Goal: Entertainment & Leisure: Browse casually

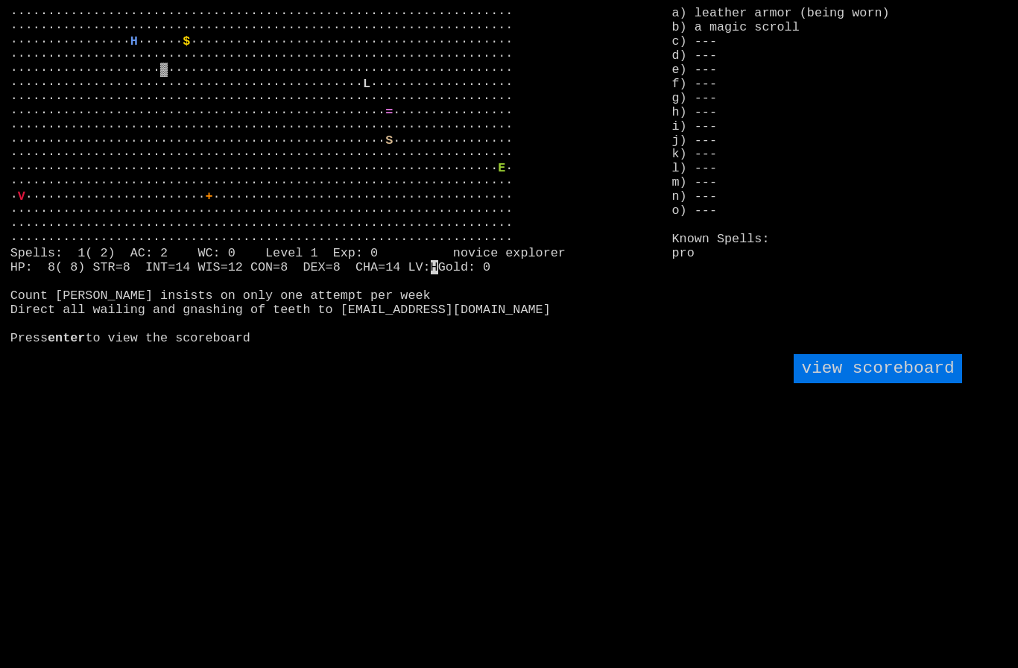
click at [880, 383] on scoreboard "view scoreboard" at bounding box center [878, 368] width 168 height 29
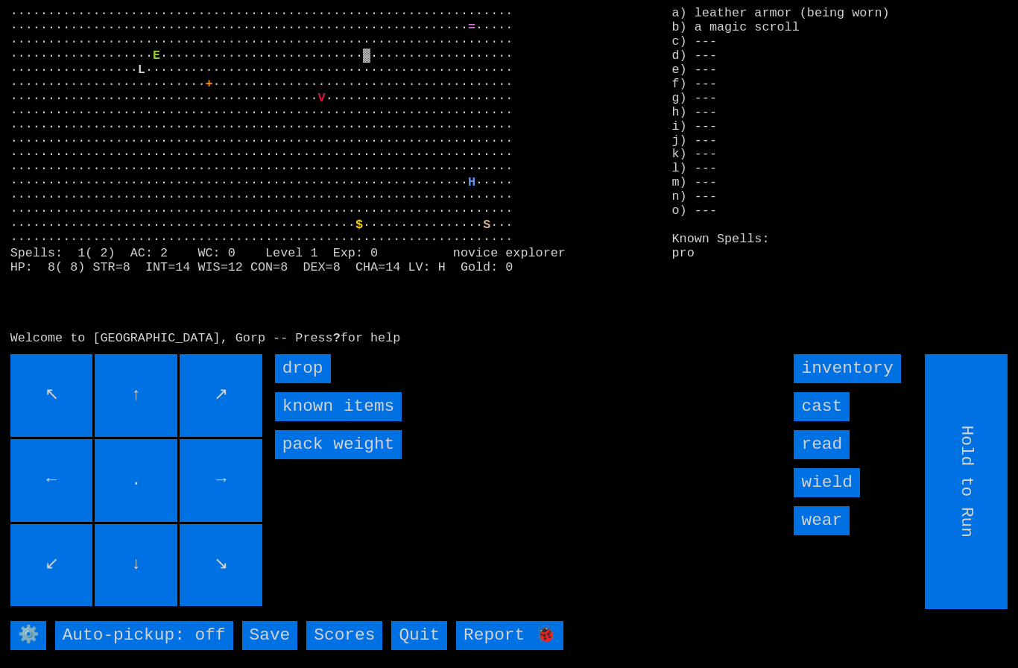
type input "Choose Direction"
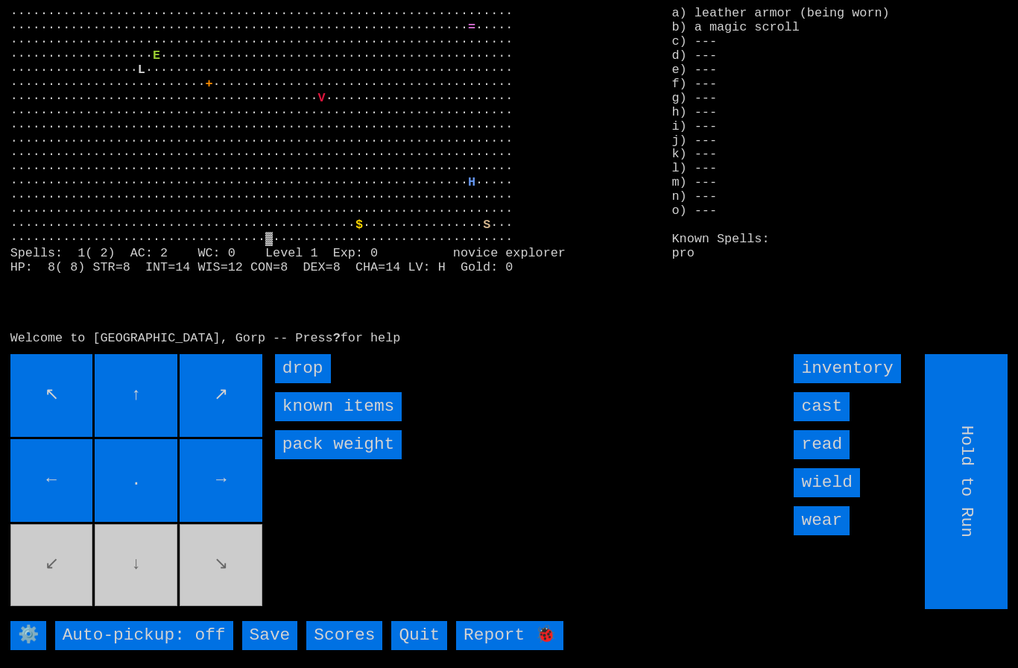
type input "Choose Direction"
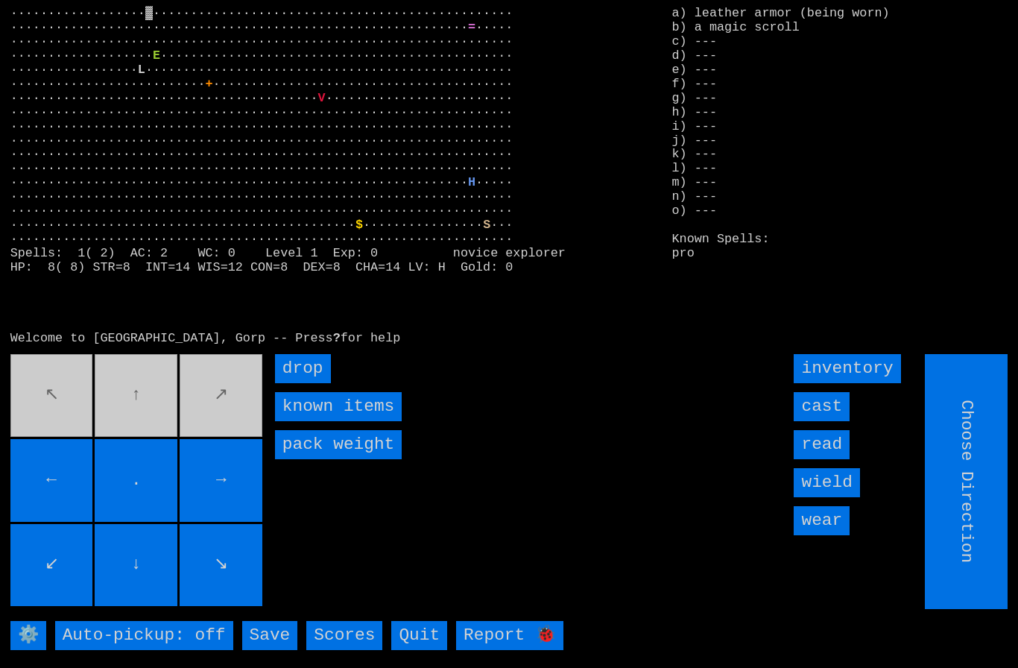
type input "Hold to Run"
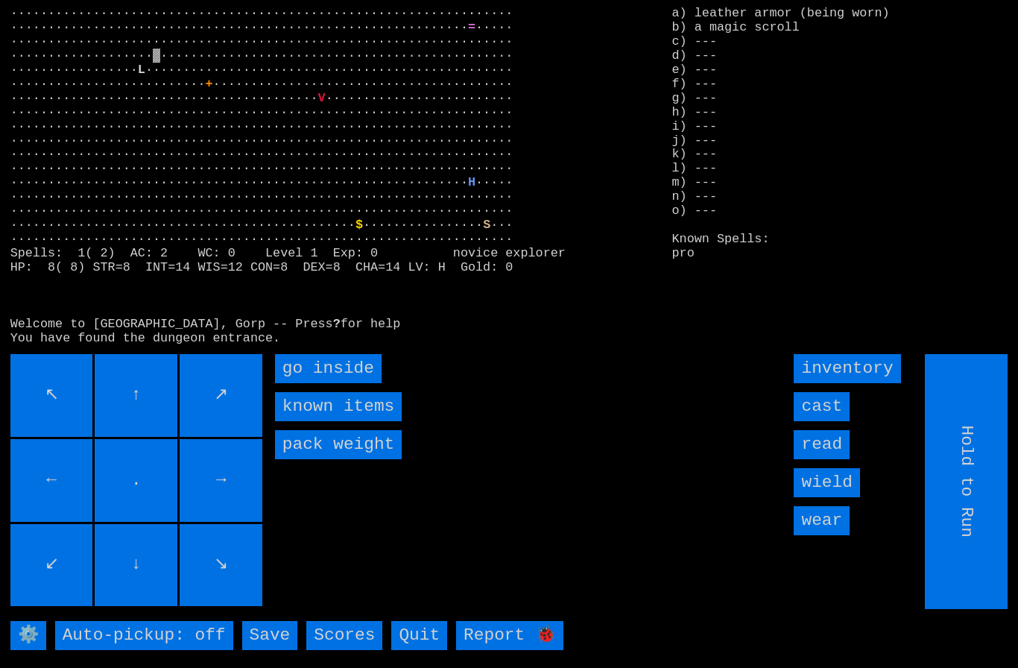
click at [323, 383] on inside "go inside" at bounding box center [328, 368] width 107 height 29
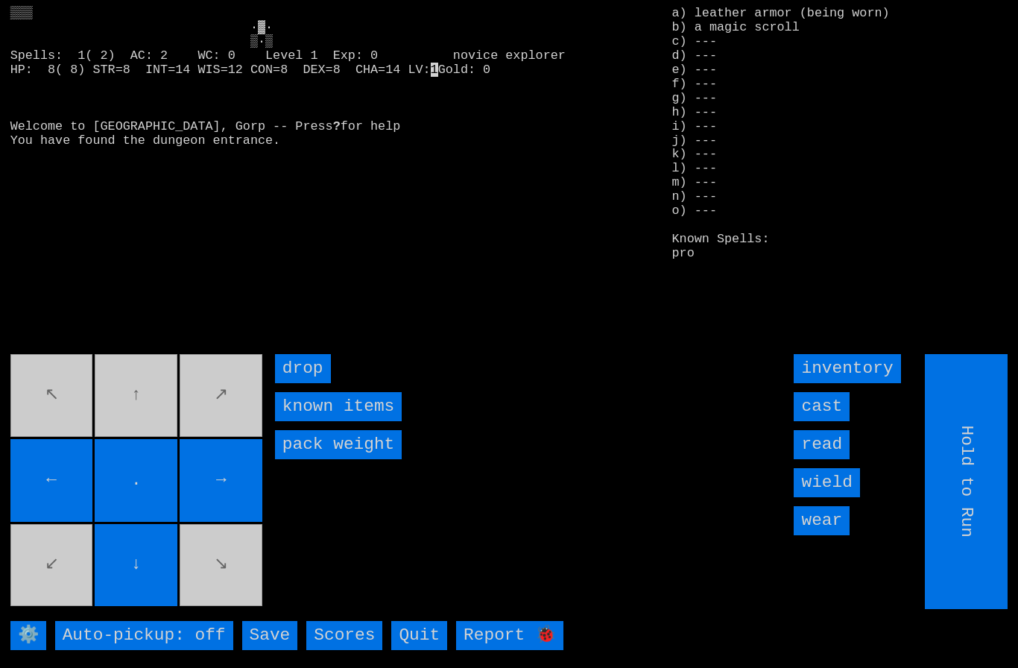
type input "Choose Direction"
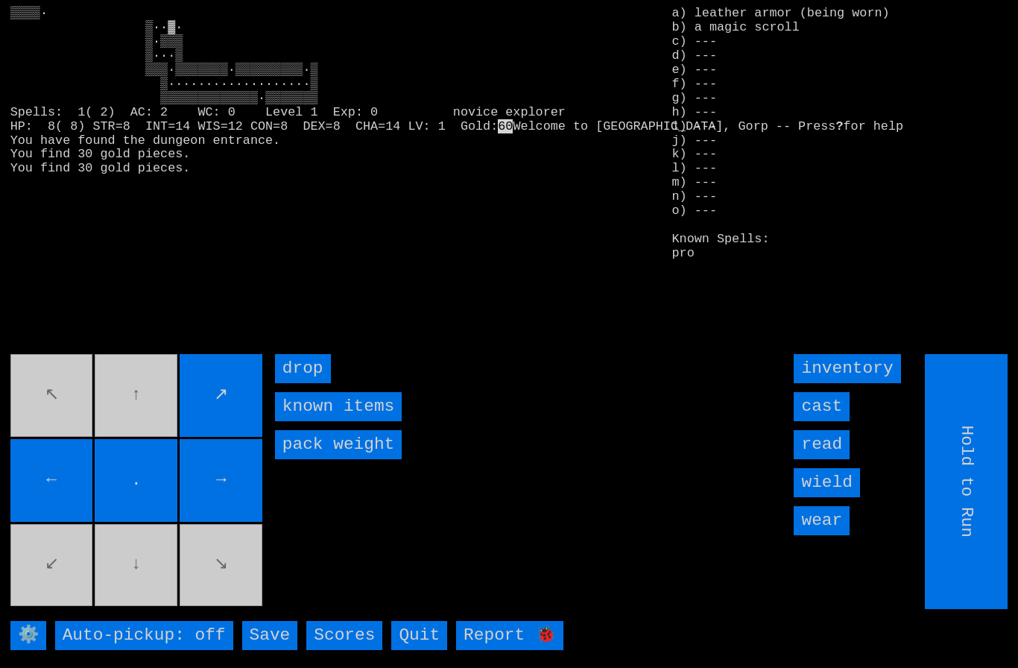
type input "Choose Direction"
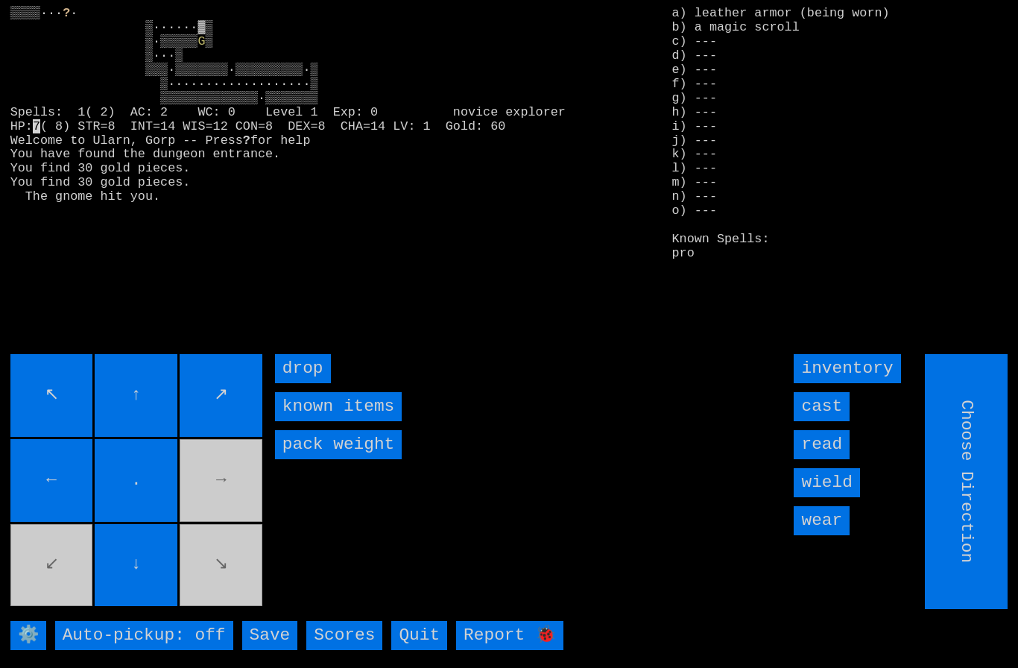
type input "Hold to Run"
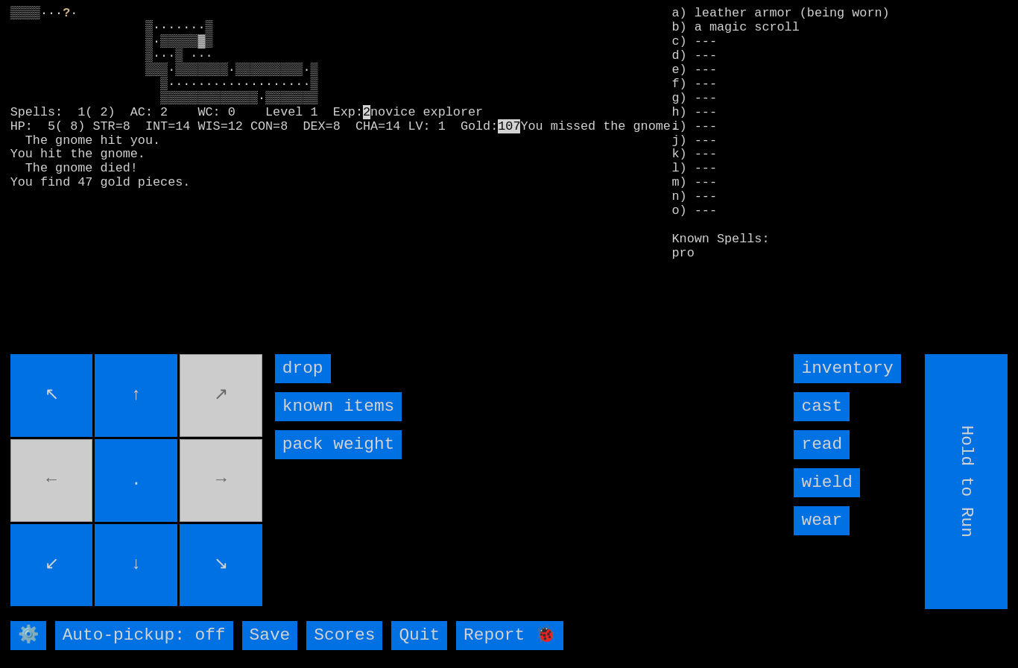
type input "Choose Direction"
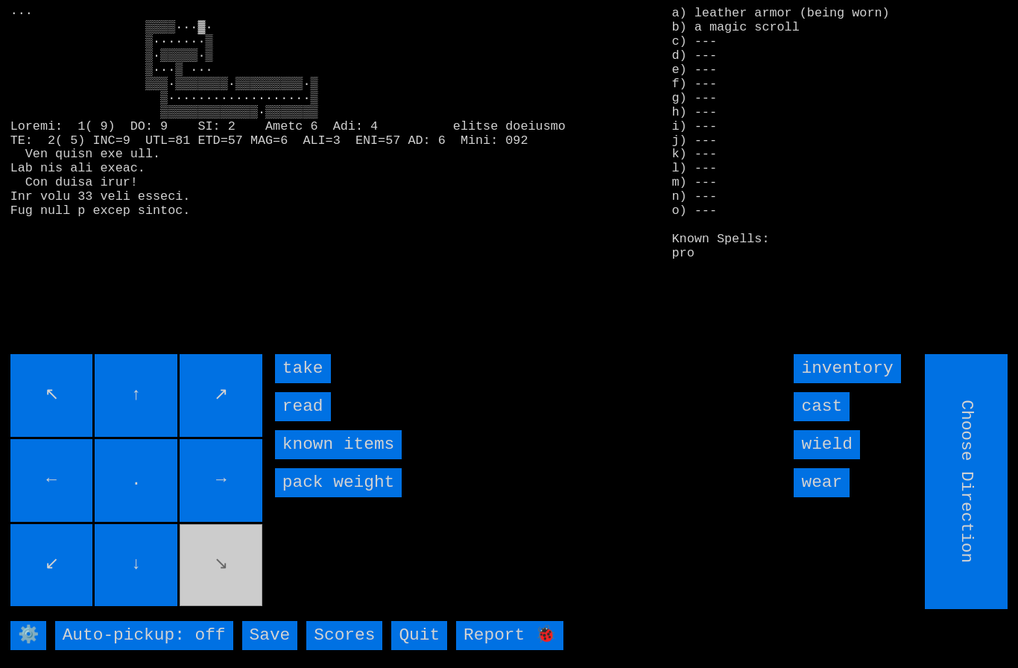
type input "Hold to Run"
click at [306, 383] on input "take" at bounding box center [303, 368] width 56 height 29
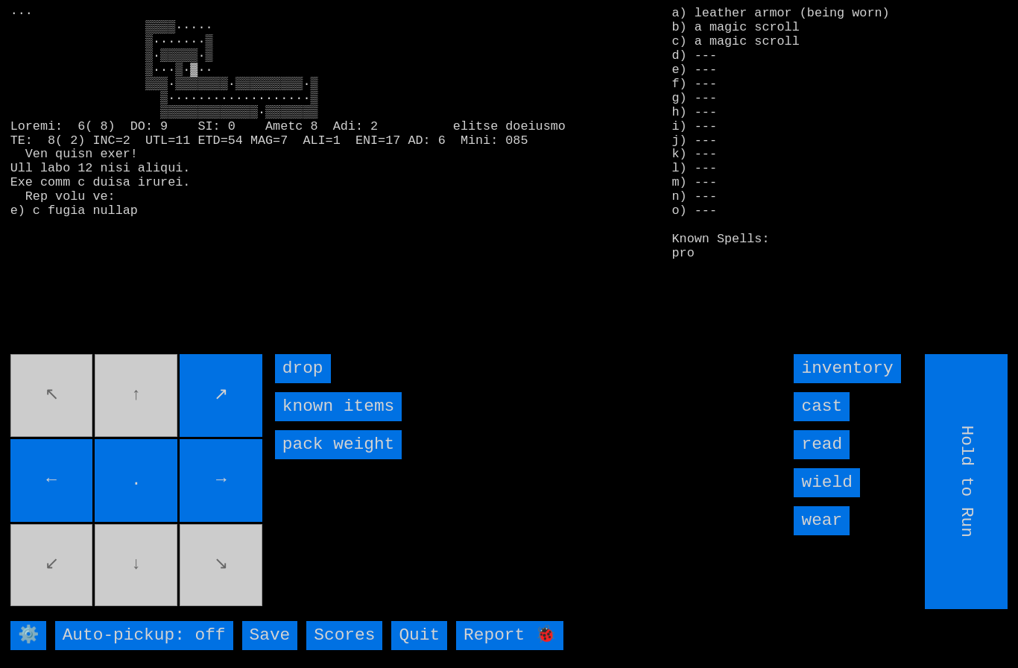
type input "Choose Direction"
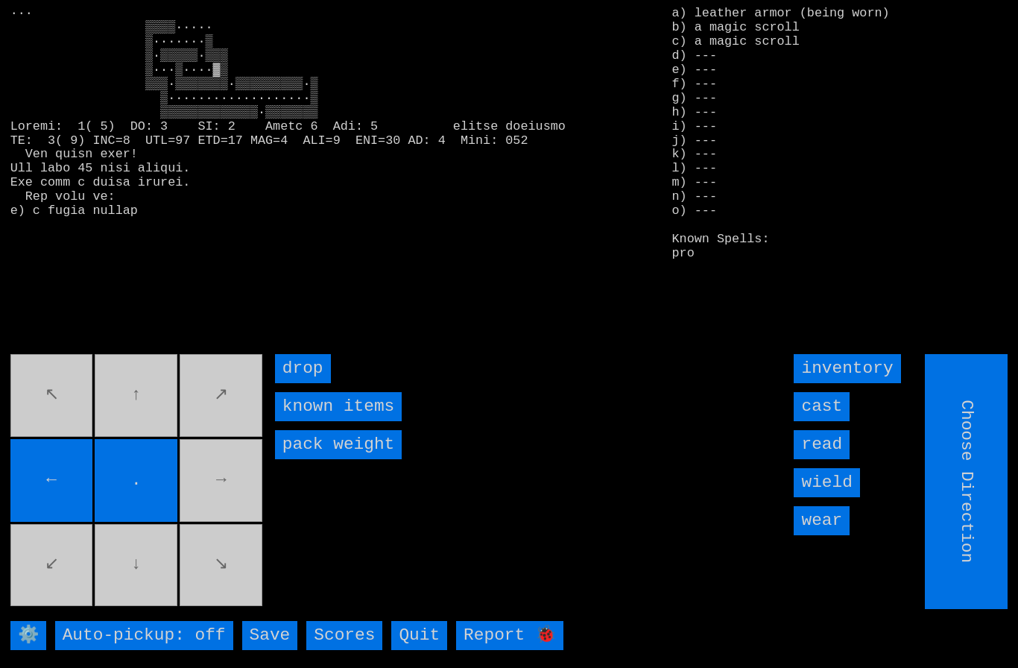
type input "Hold to Run"
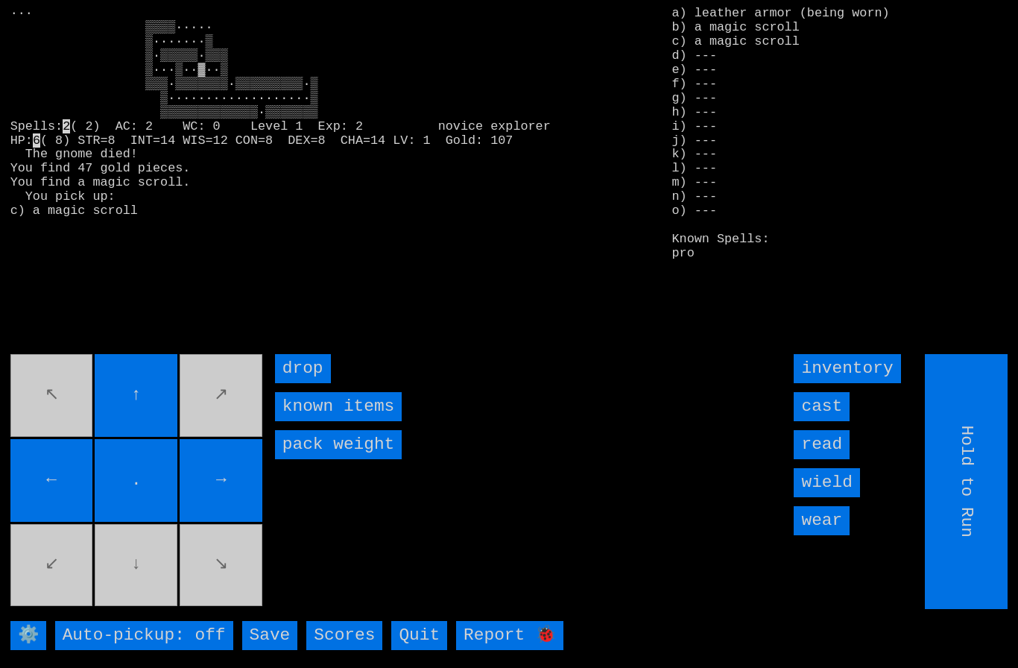
type input "Choose Direction"
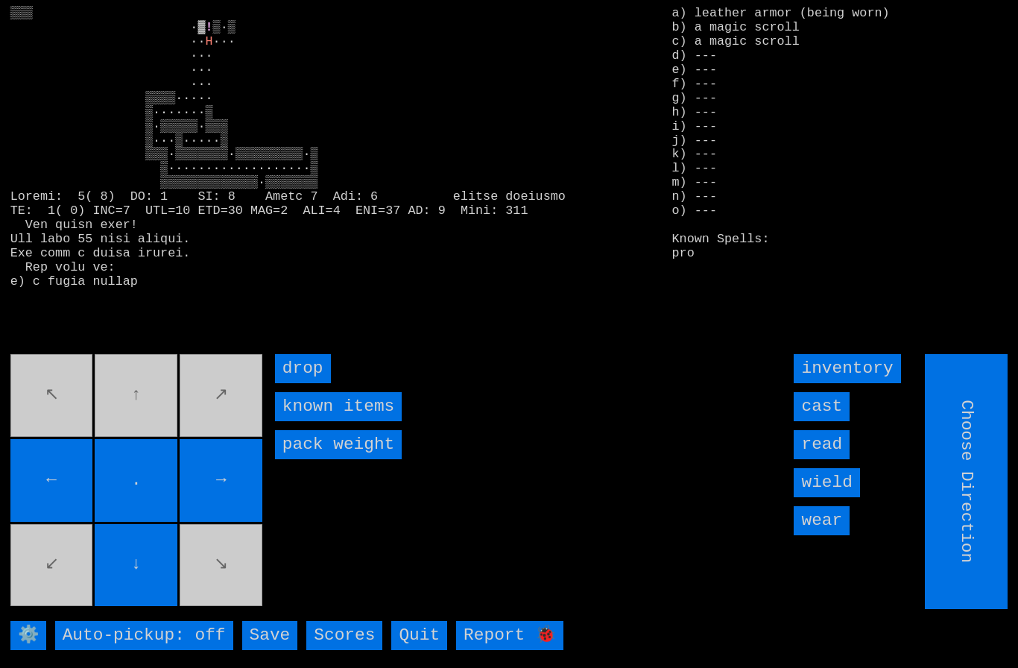
type input "Hold to Run"
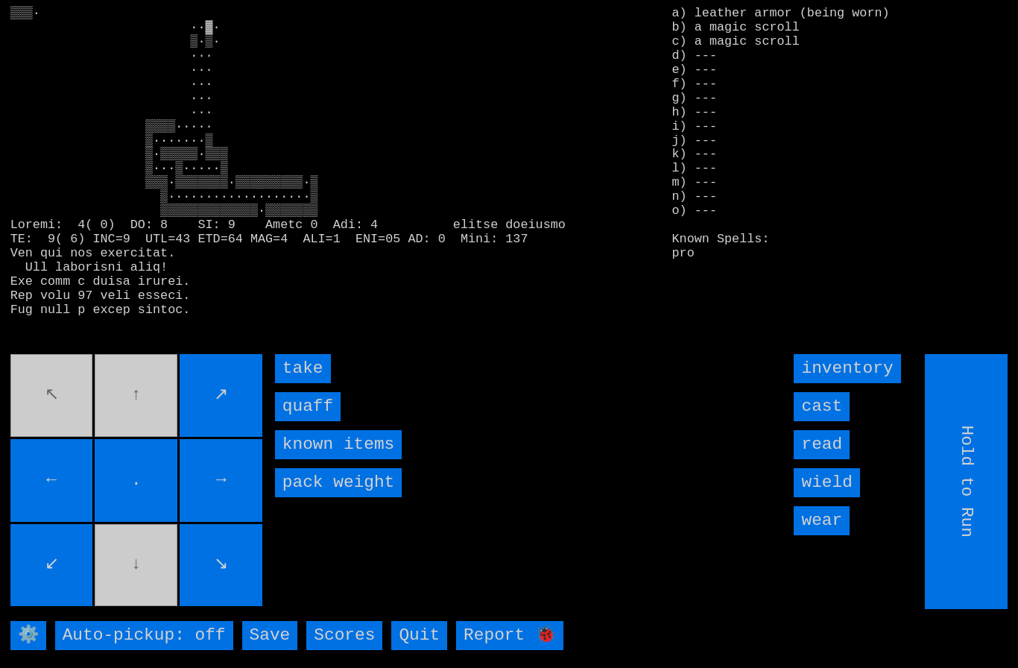
click at [307, 421] on input "quaff" at bounding box center [308, 406] width 66 height 29
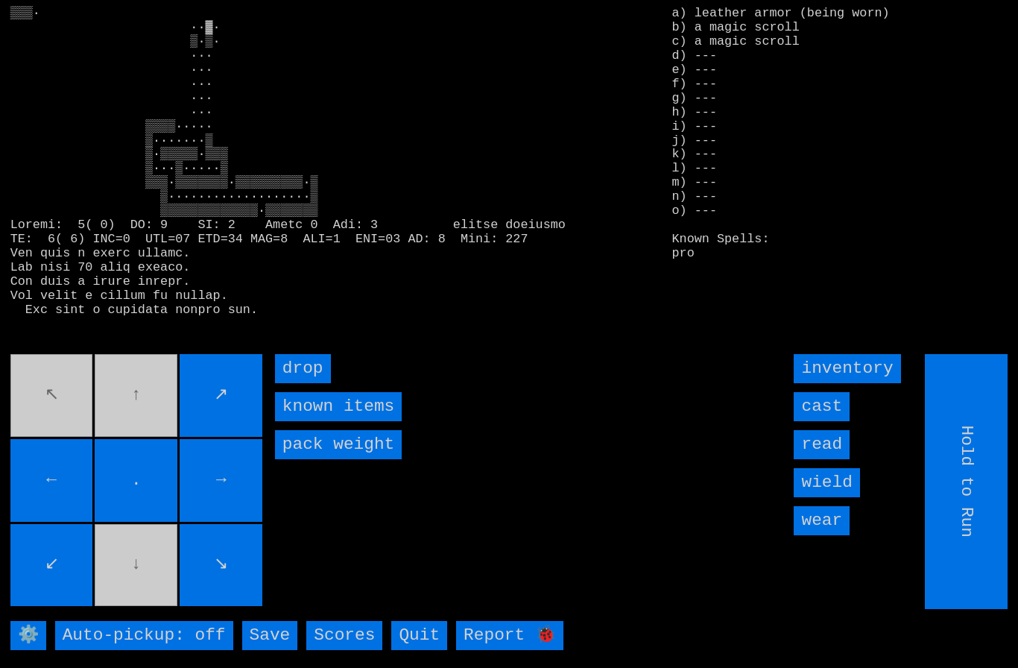
type input "Choose Direction"
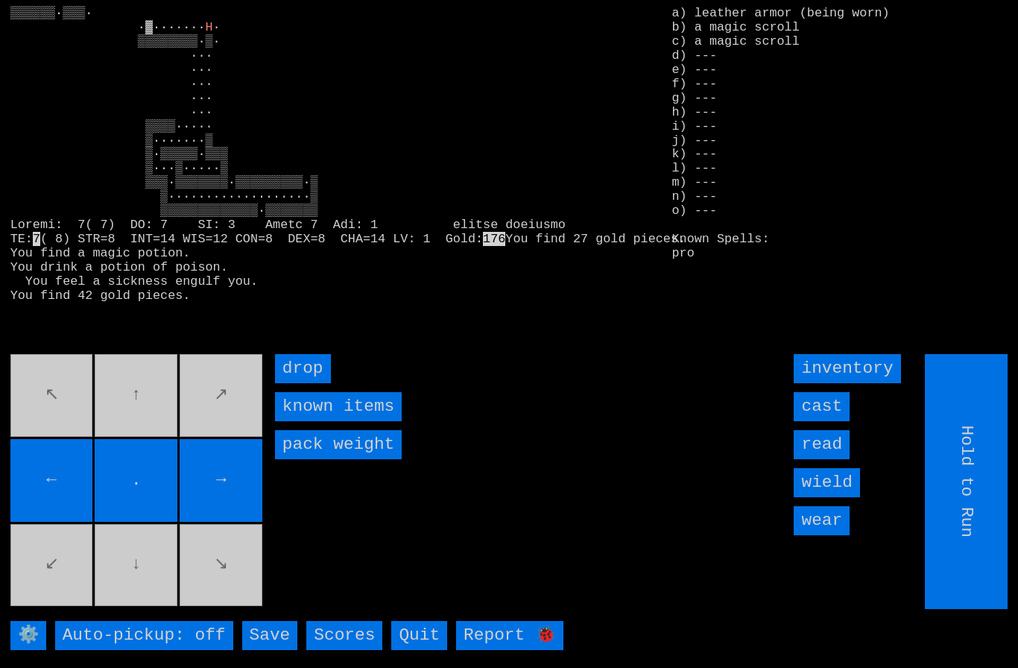
type input "Choose Direction"
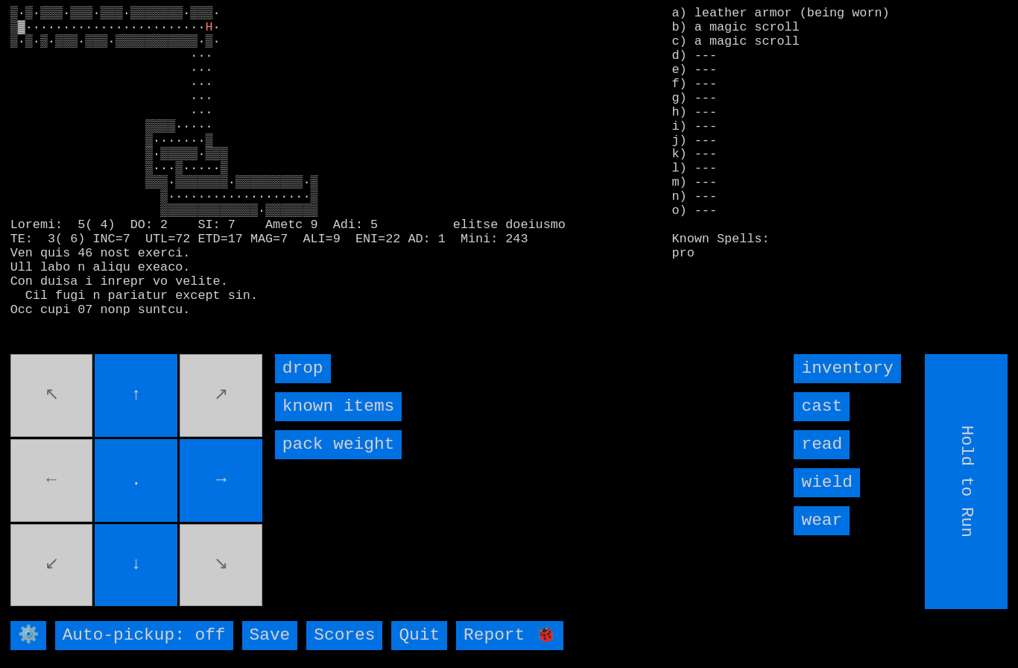
type input "Choose Direction"
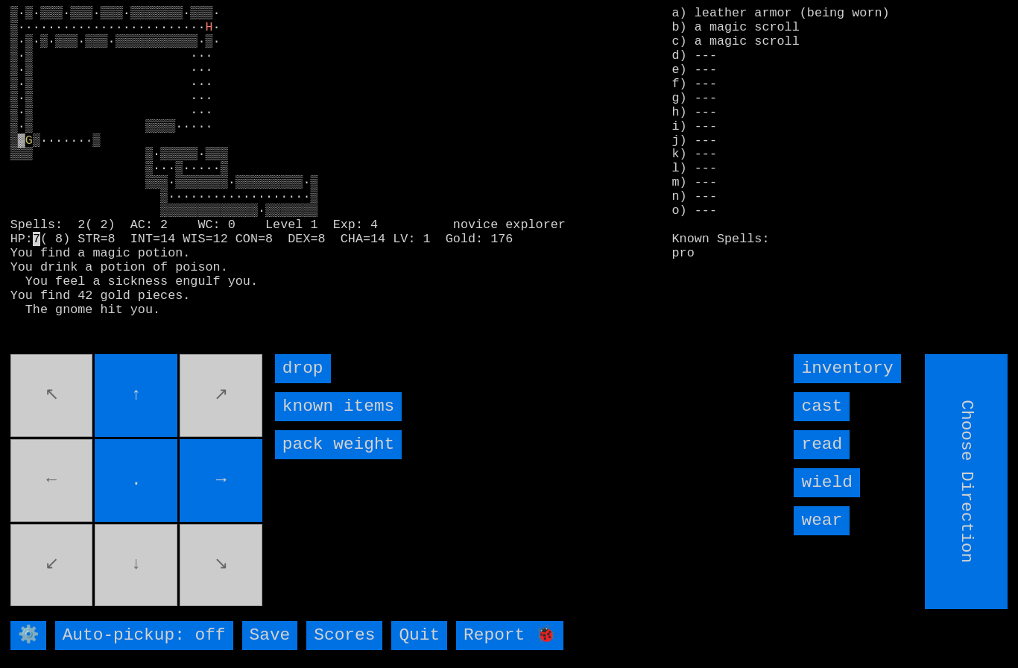
type input "Hold to Run"
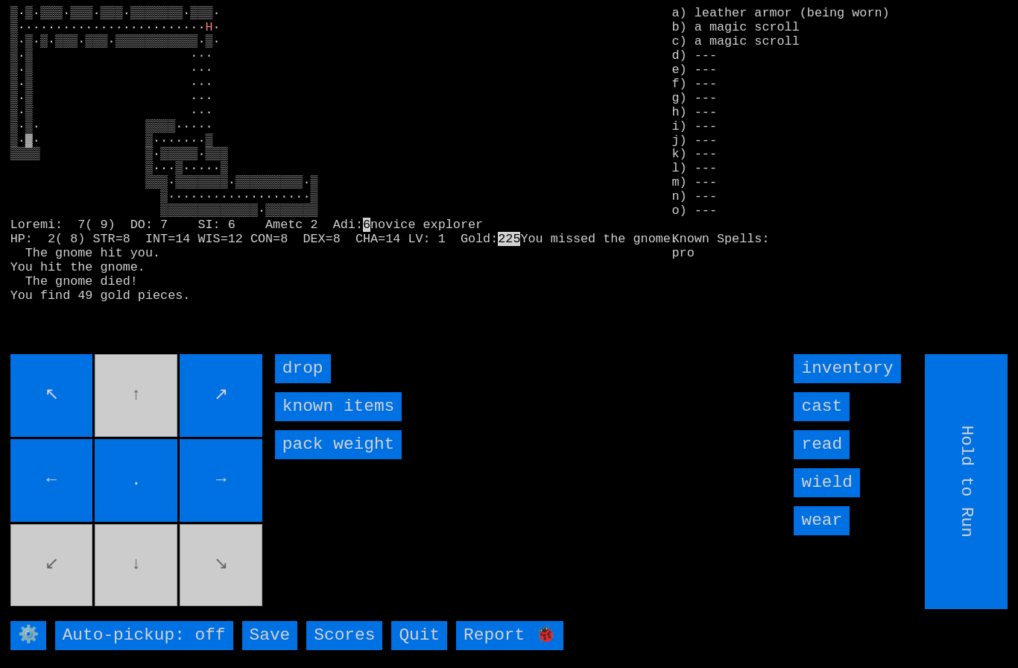
type input "Choose Direction"
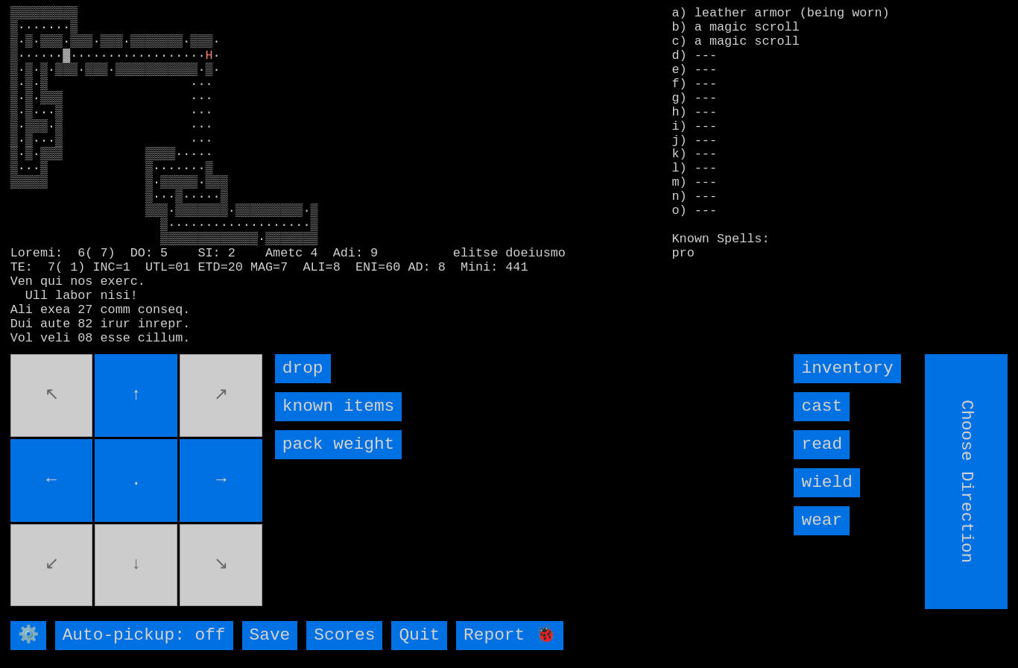
type input "Hold to Run"
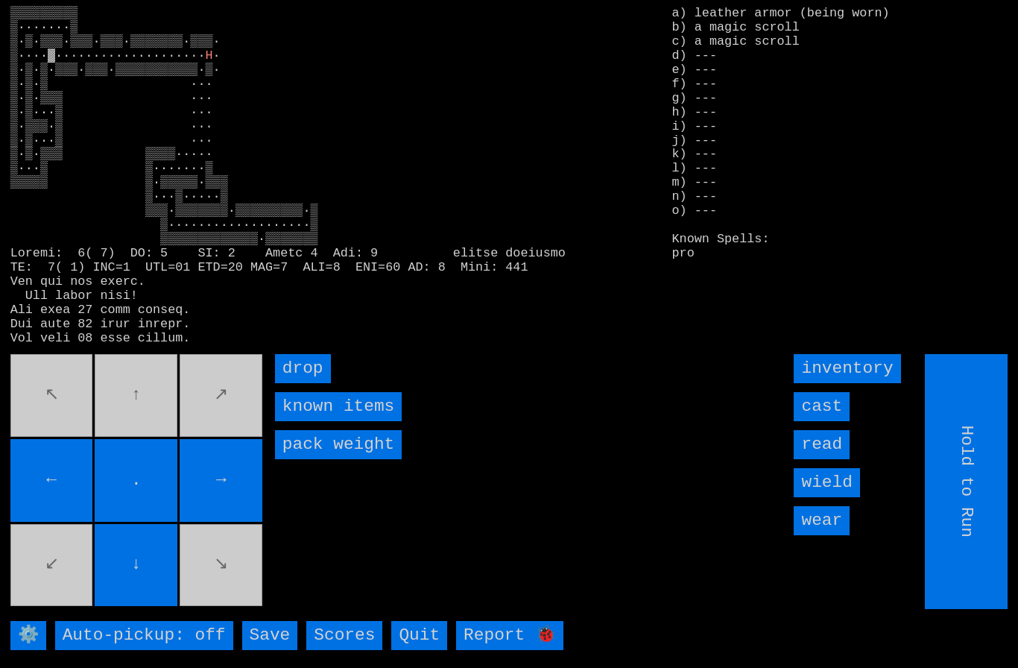
type input "Choose Direction"
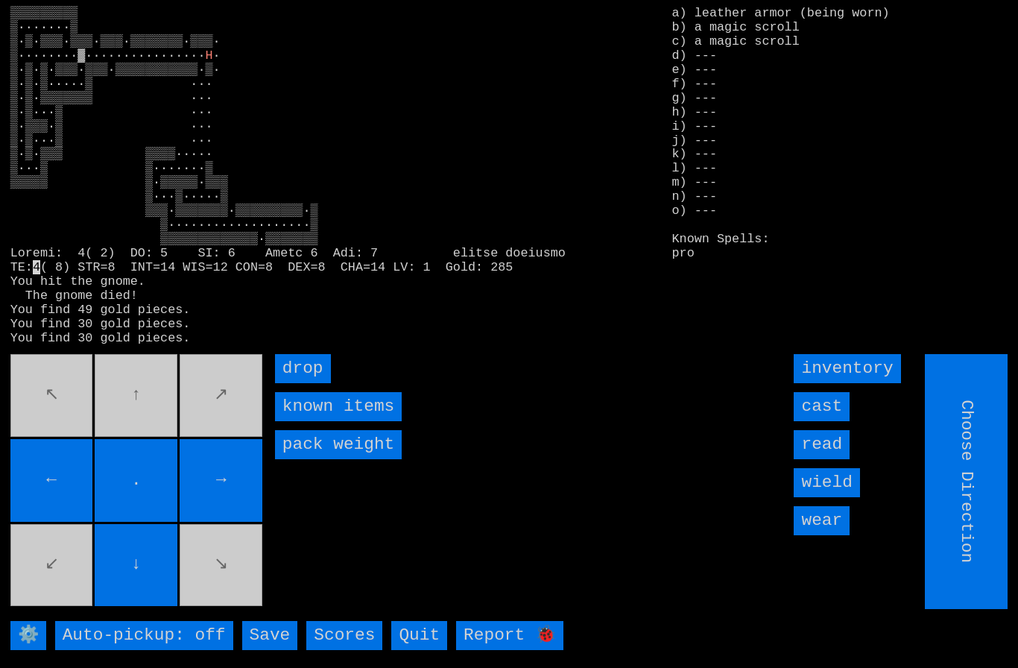
type input "Hold to Run"
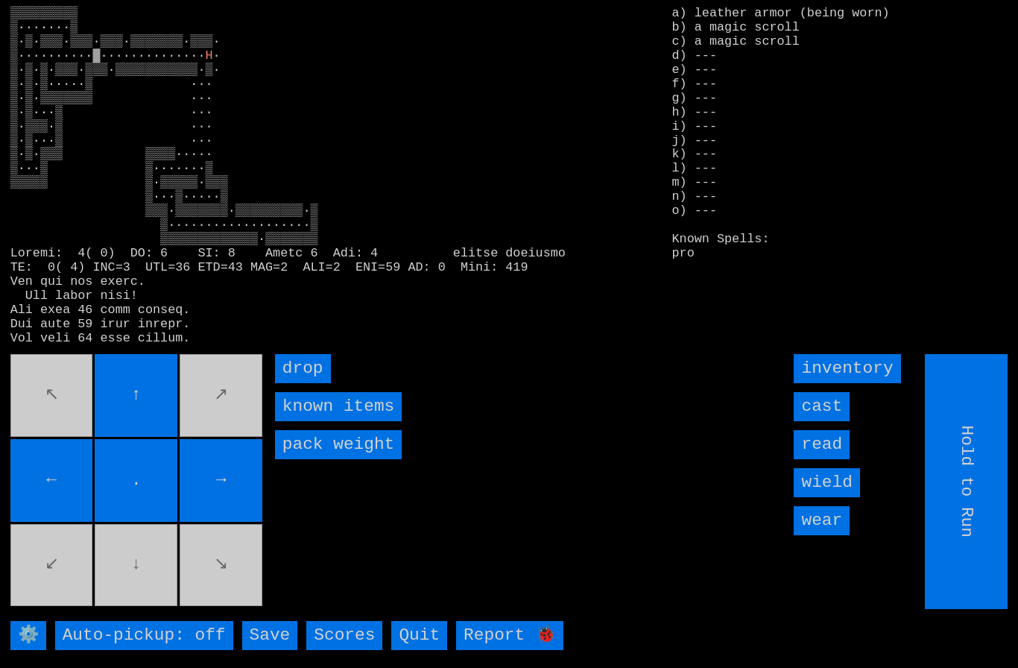
type input "Choose Direction"
type input "Hold to Run"
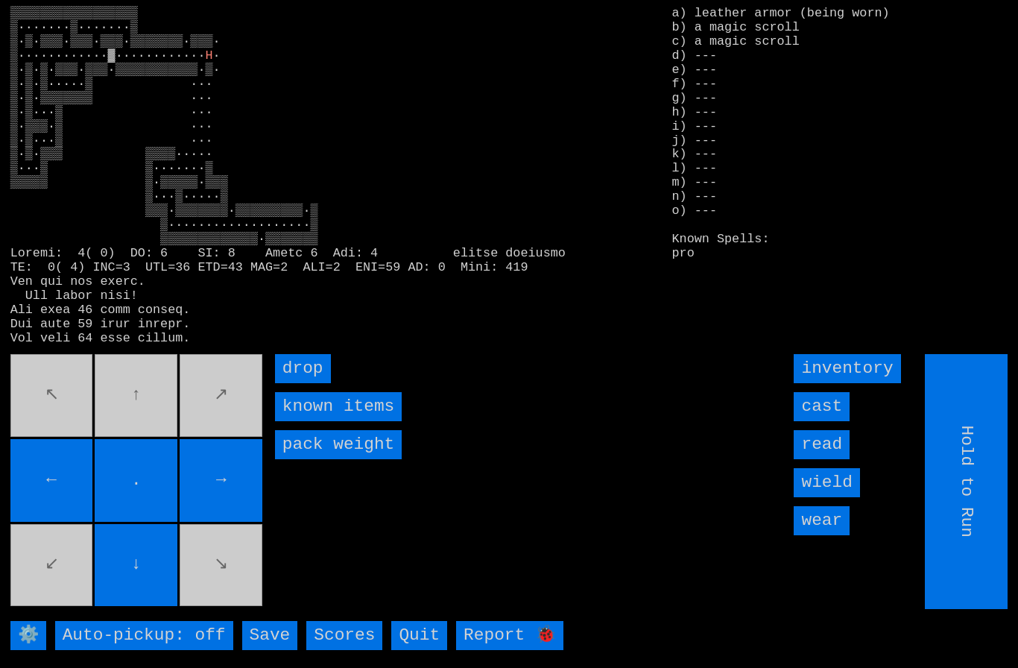
type input "Choose Direction"
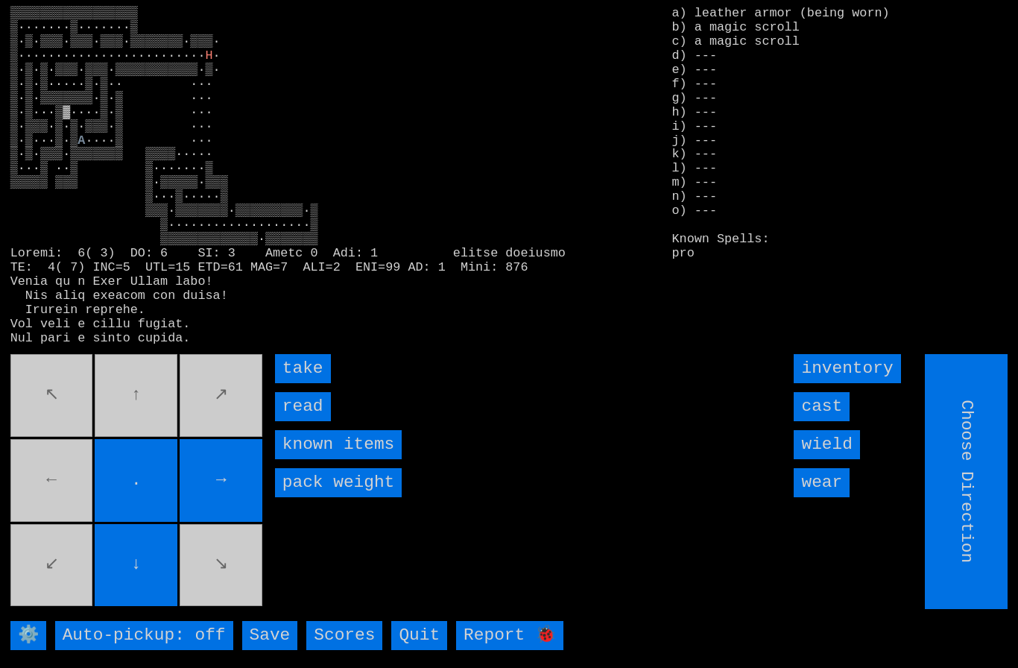
type input "Hold to Run"
click at [296, 383] on input "take" at bounding box center [303, 368] width 56 height 29
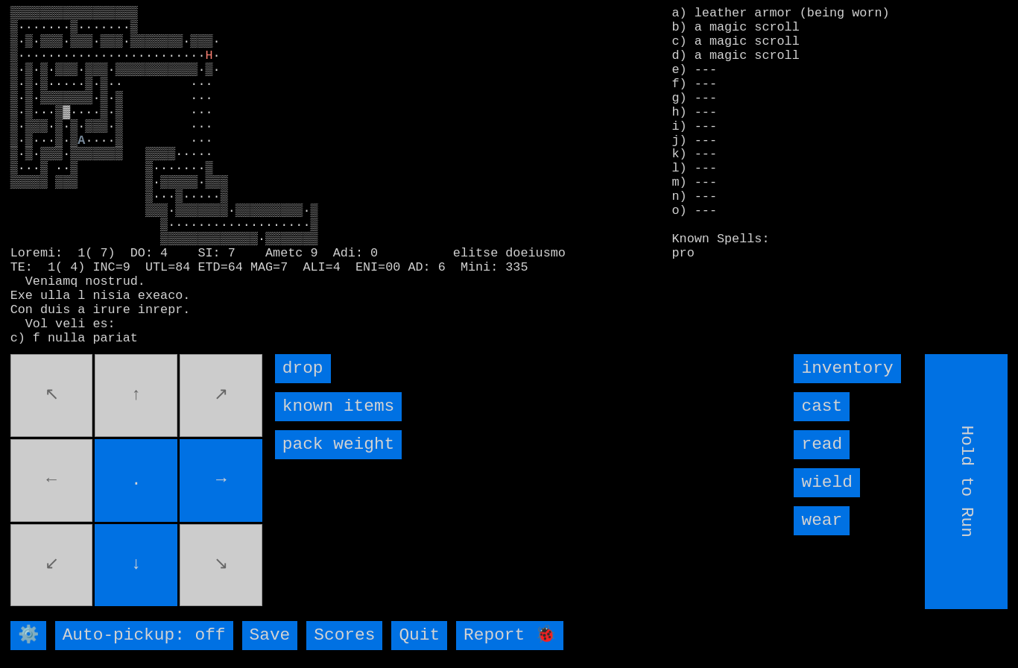
type input "Choose Direction"
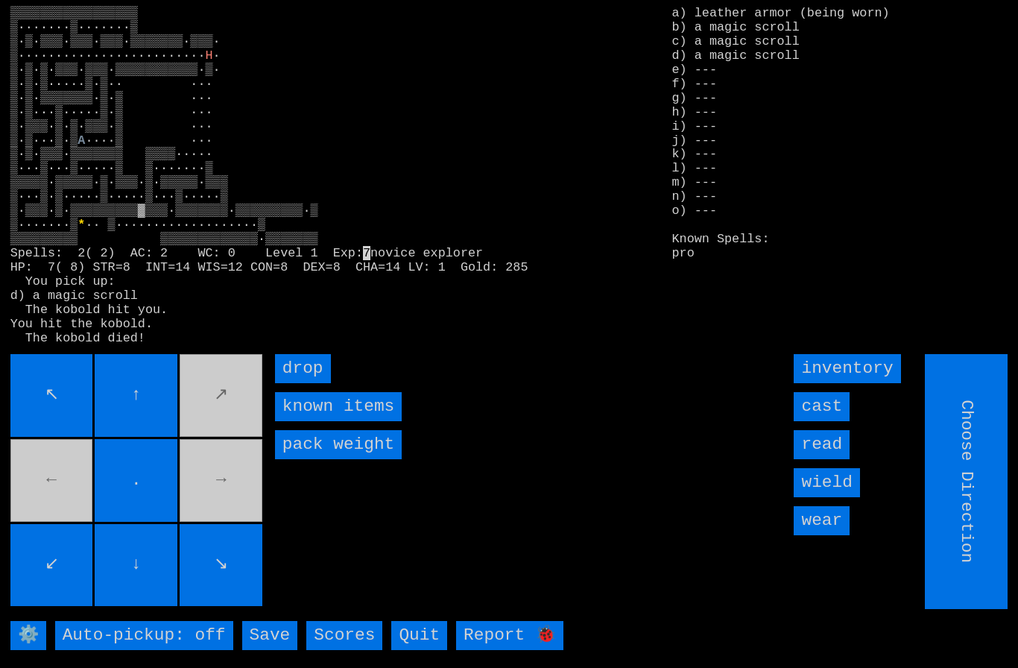
type input "Hold to Run"
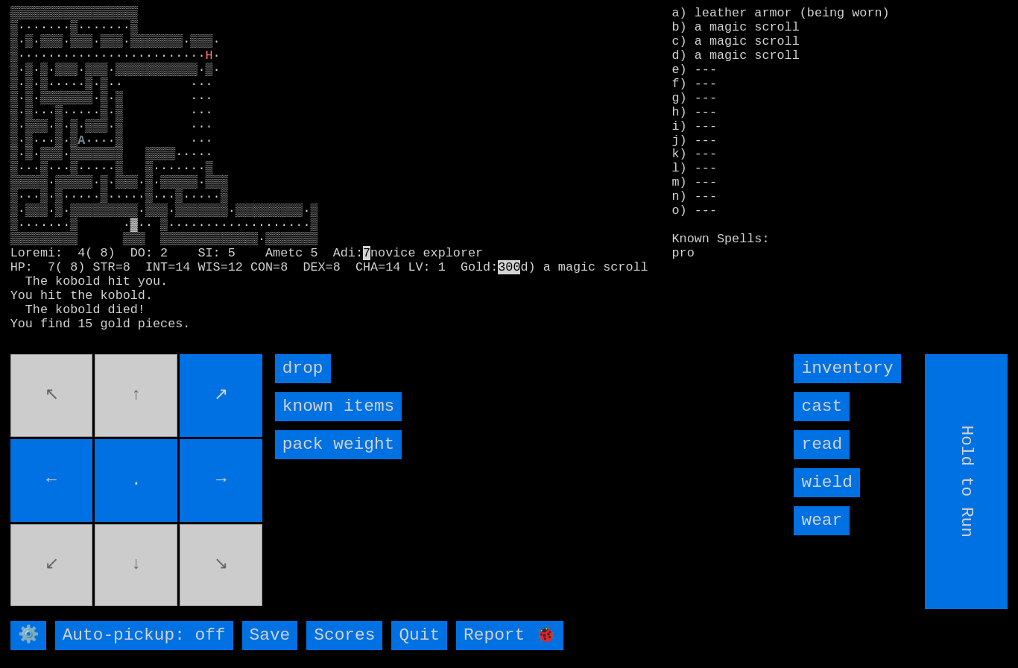
type input "Choose Direction"
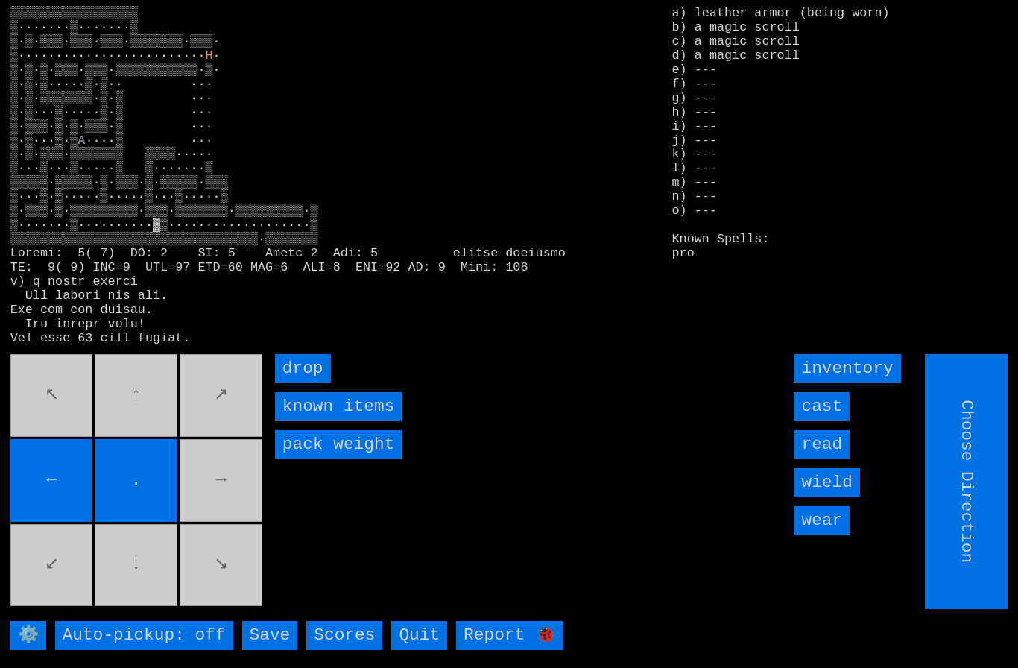
type input "Hold to Run"
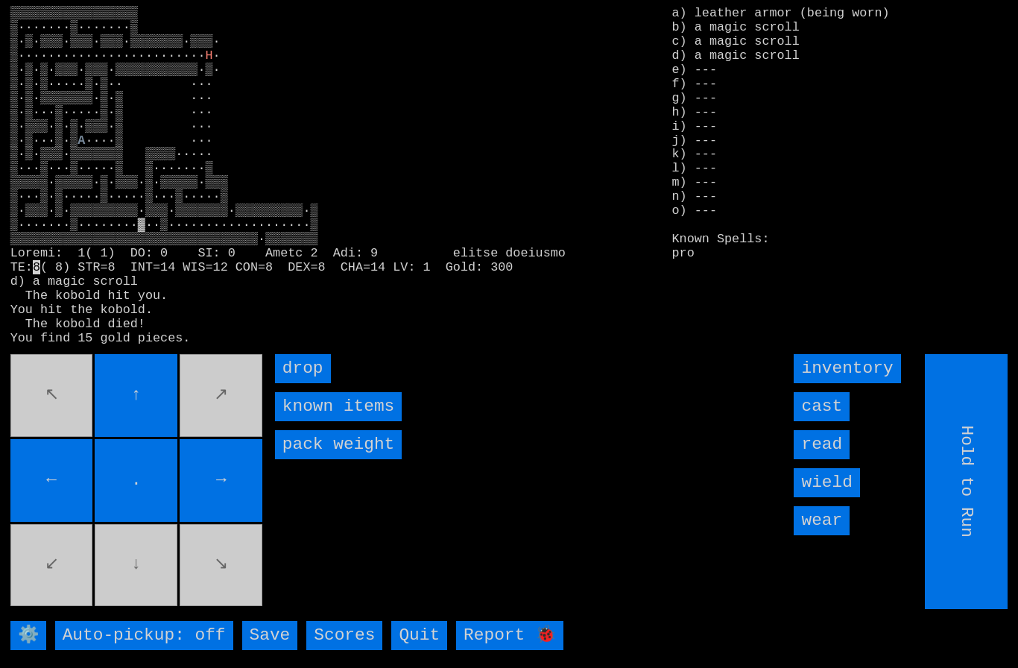
type input "Choose Direction"
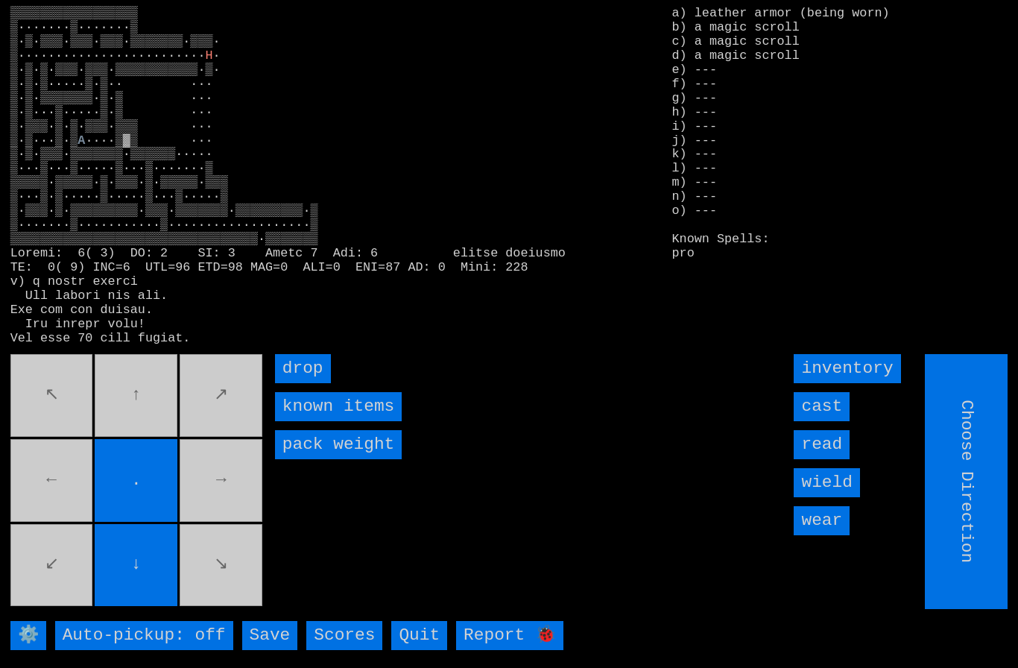
type input "Hold to Run"
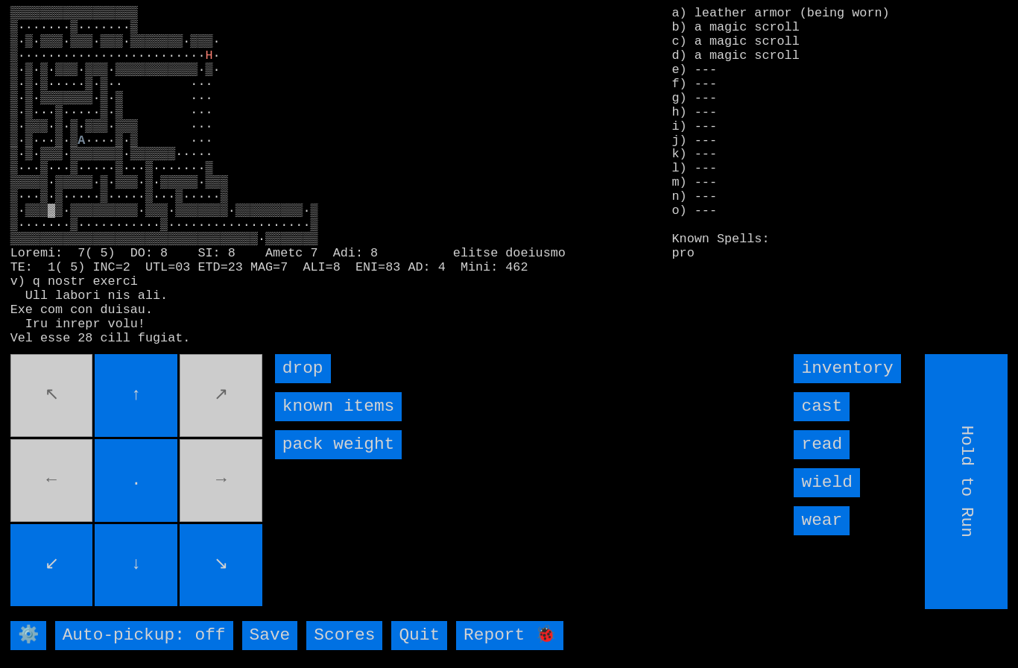
type input "Choose Direction"
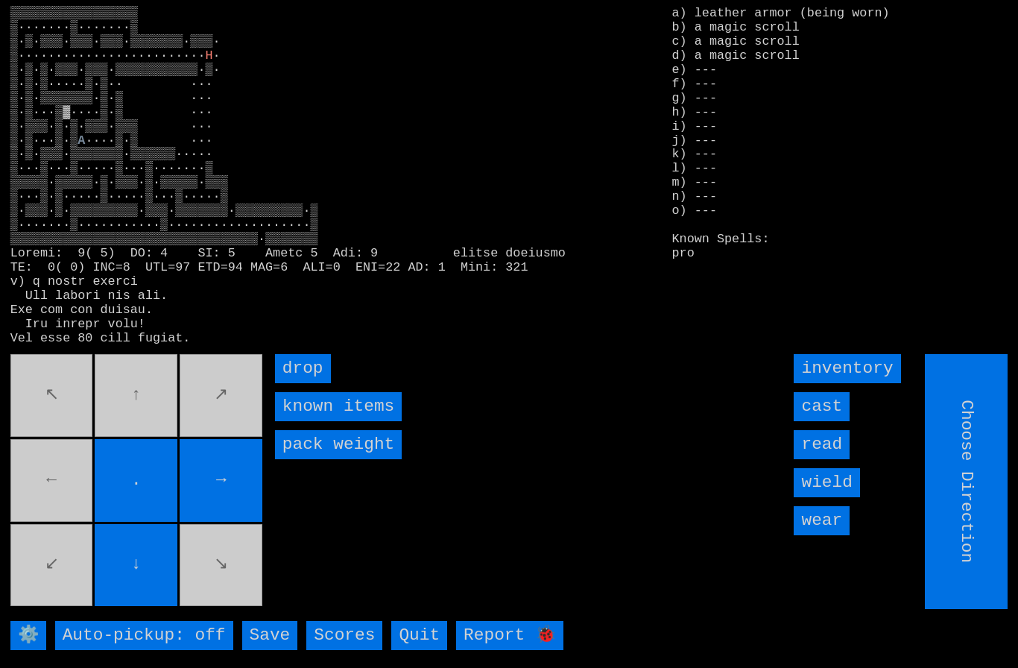
type input "Hold to Run"
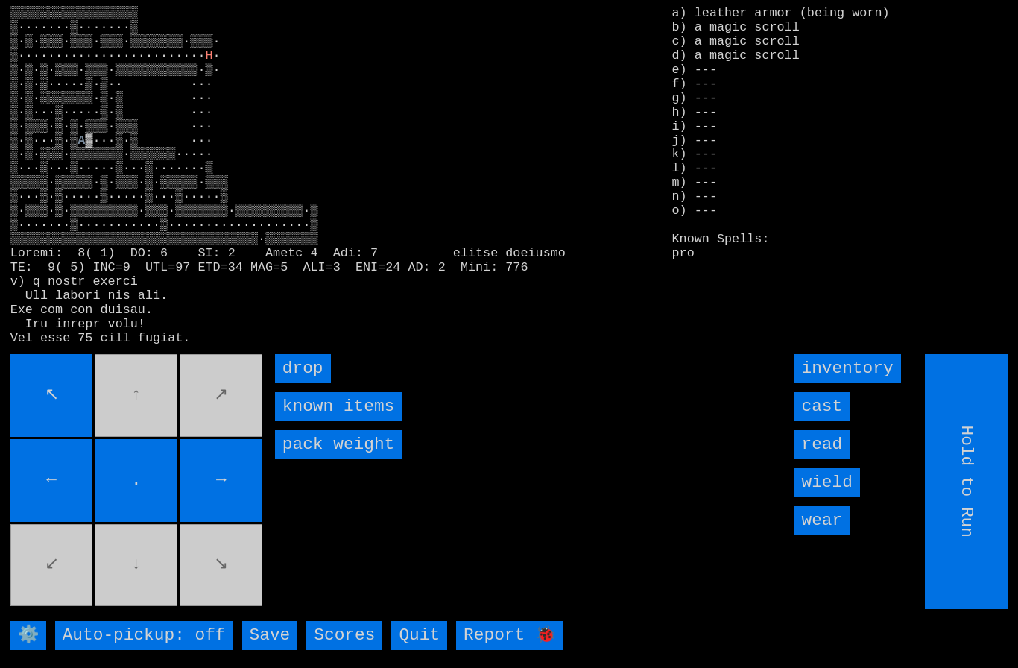
type input "Choose Direction"
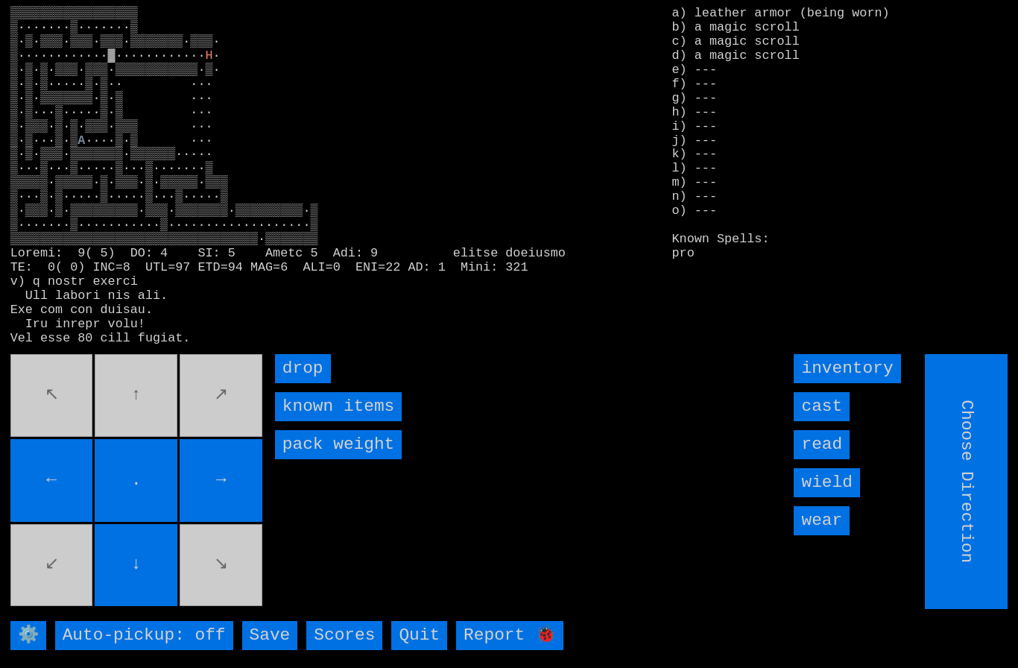
type input "Hold to Run"
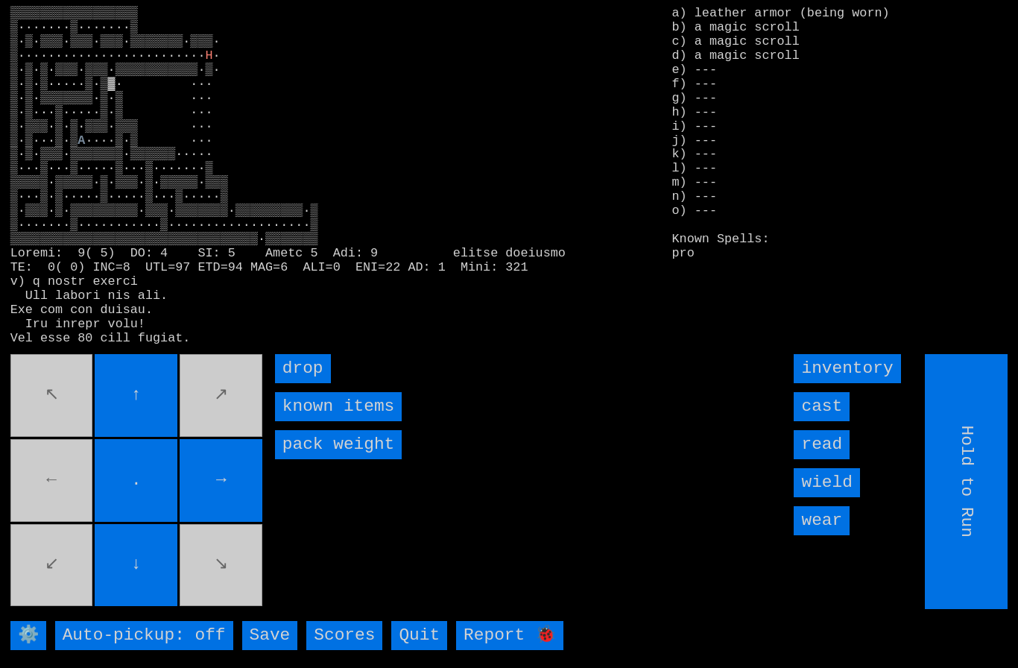
type input "Choose Direction"
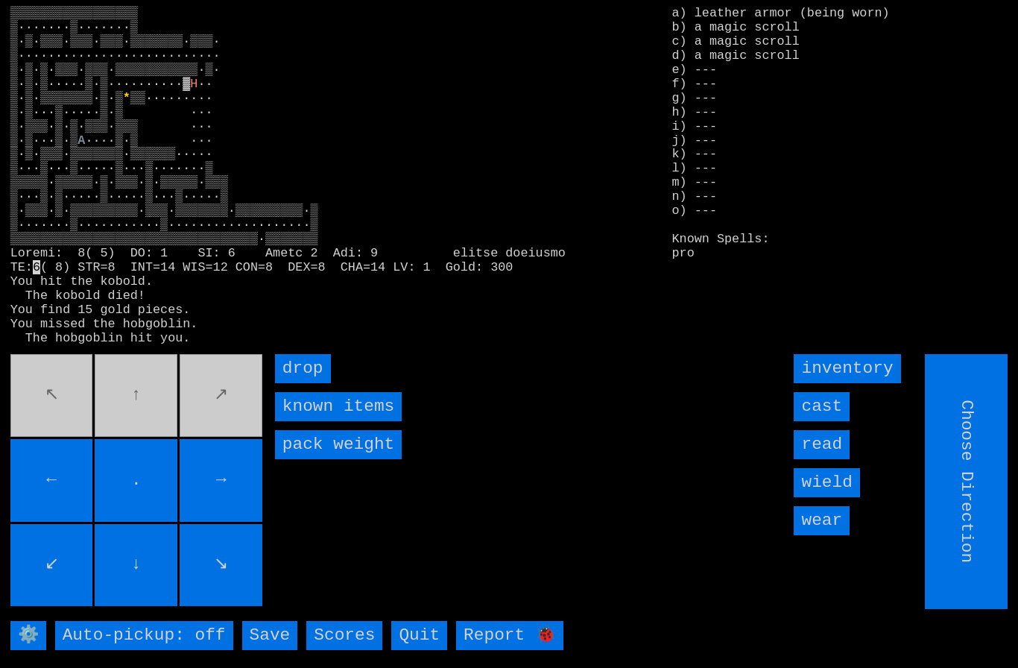
type input "Hold to Run"
